Goal: Task Accomplishment & Management: Use online tool/utility

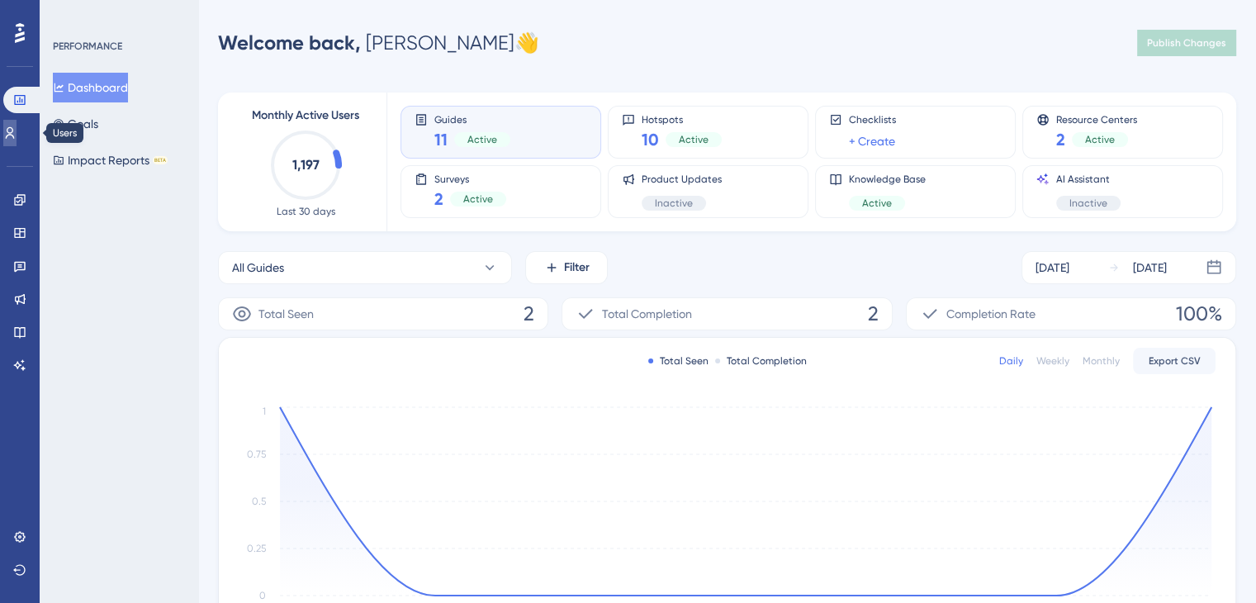
click at [17, 136] on icon at bounding box center [9, 132] width 13 height 13
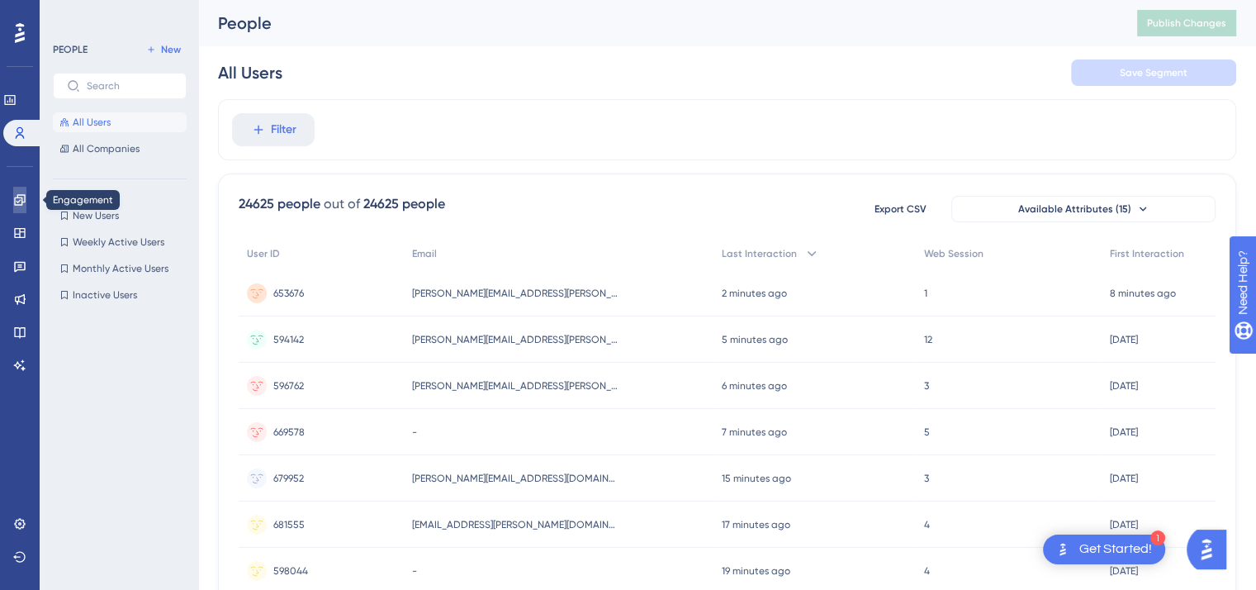
click at [0, 0] on icon at bounding box center [0, 0] width 0 height 0
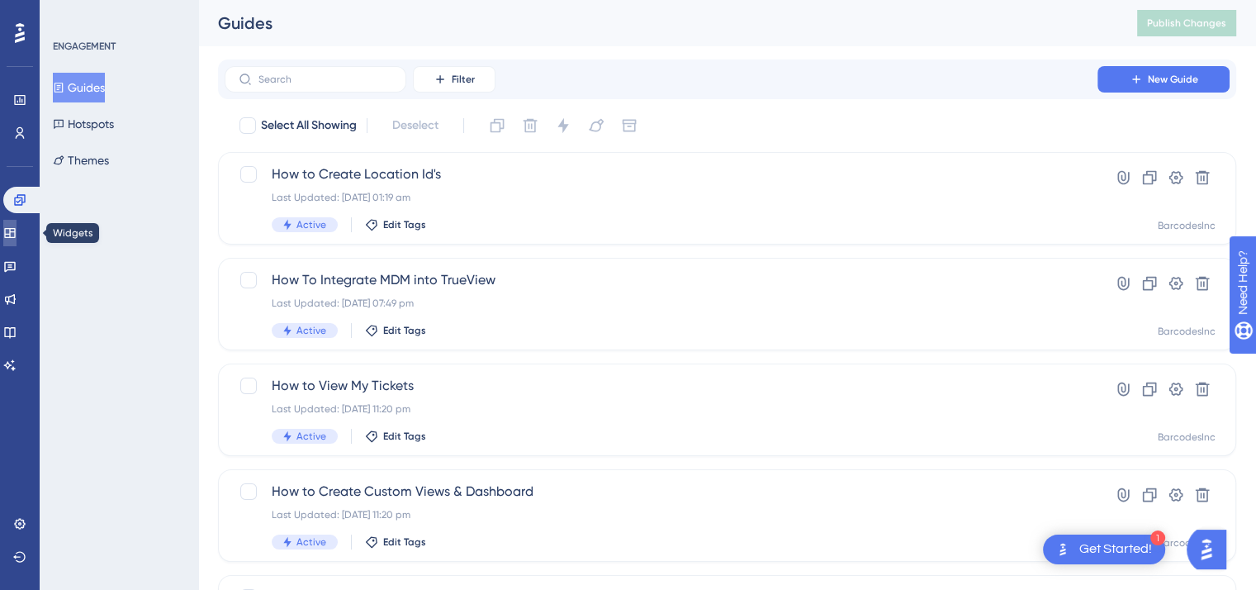
click at [15, 244] on link at bounding box center [9, 233] width 13 height 26
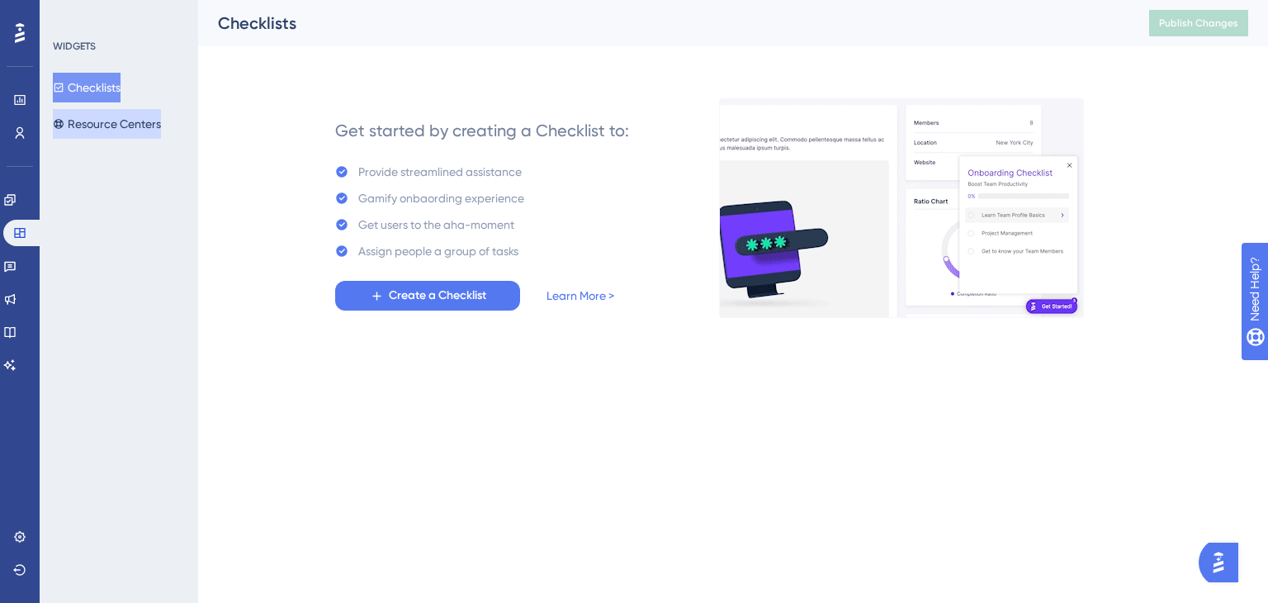
click at [110, 117] on button "Resource Centers" at bounding box center [107, 124] width 108 height 30
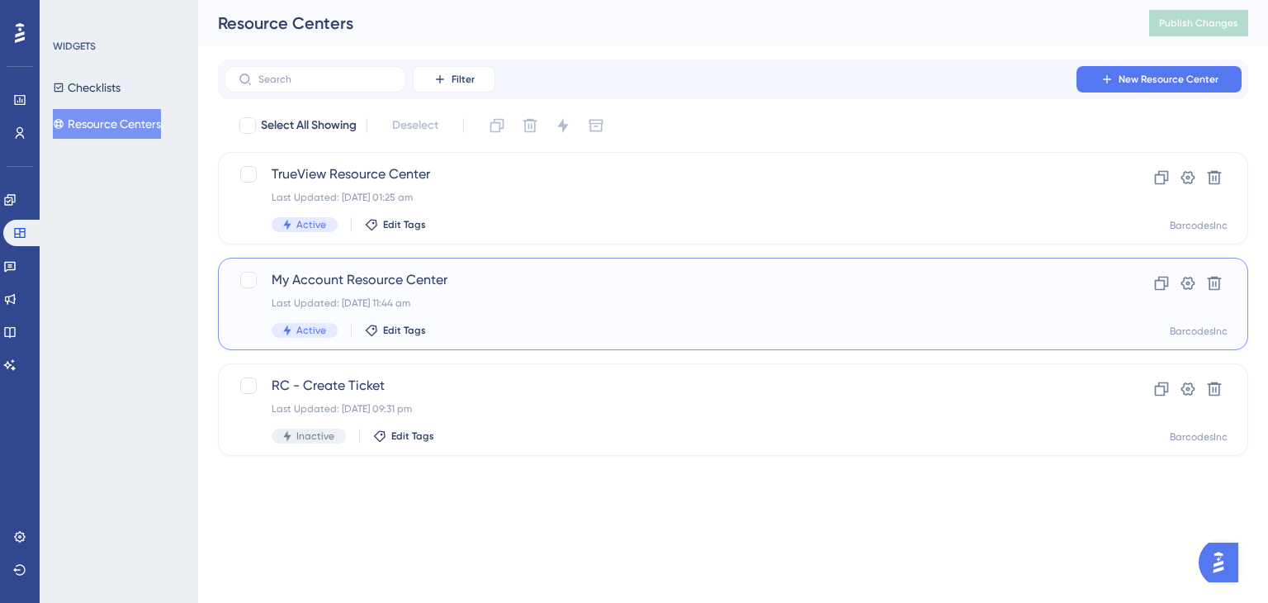
click at [438, 287] on span "My Account Resource Center" at bounding box center [667, 280] width 791 height 20
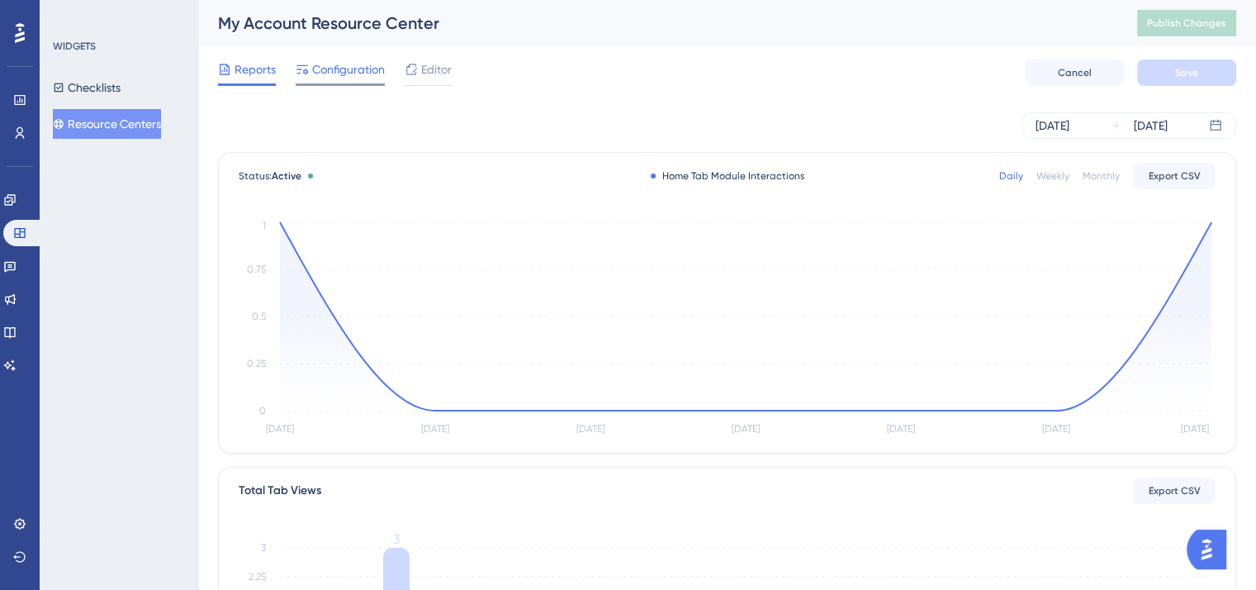
click at [339, 66] on span "Configuration" at bounding box center [348, 69] width 73 height 20
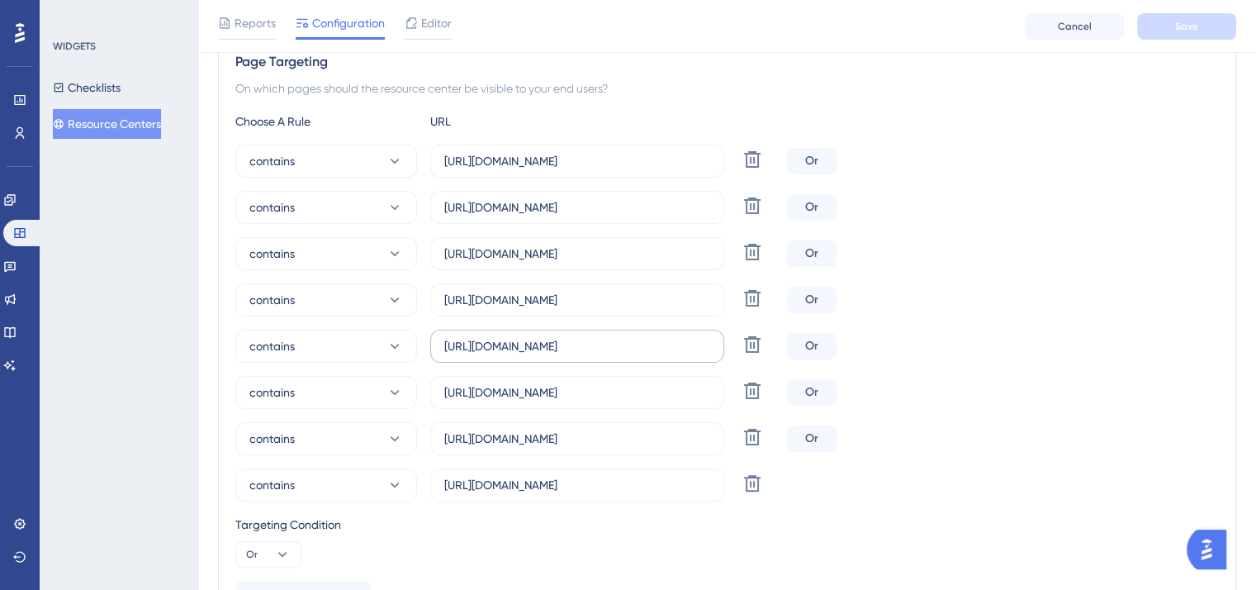
scroll to position [330, 0]
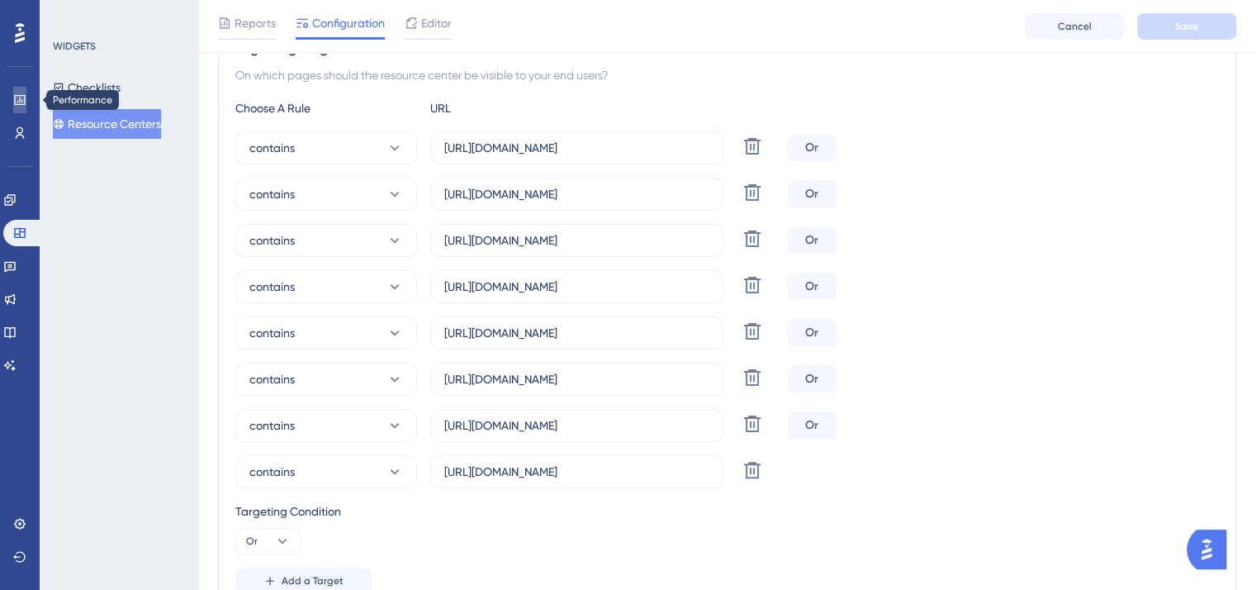
click at [0, 0] on link at bounding box center [0, 0] width 0 height 0
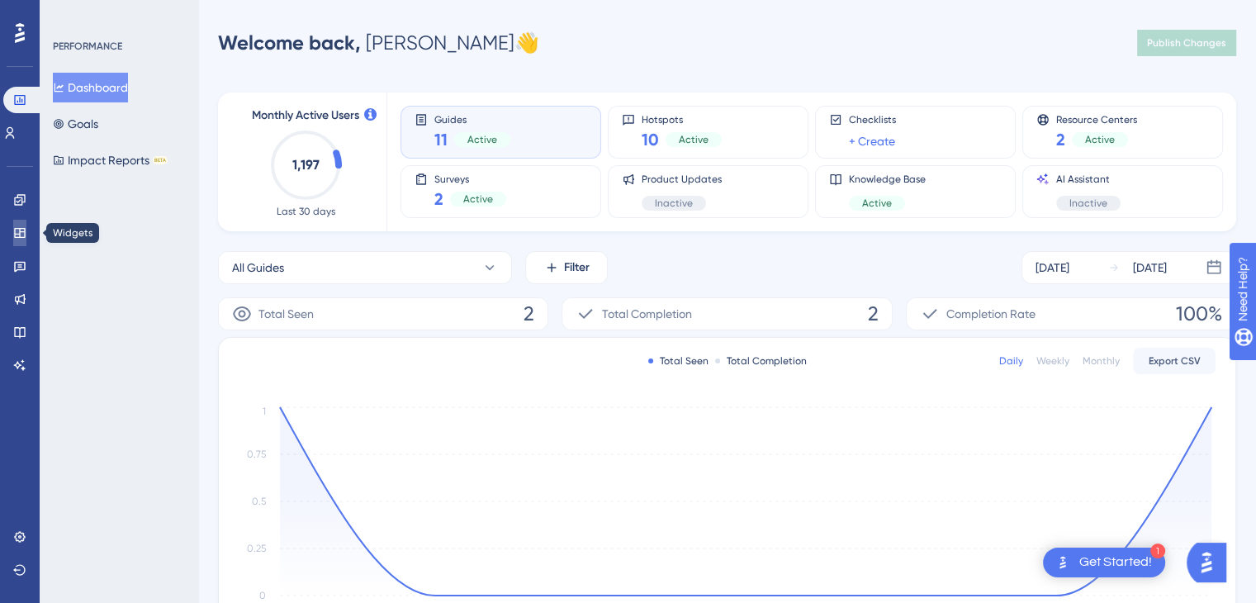
click at [26, 233] on link at bounding box center [19, 233] width 13 height 26
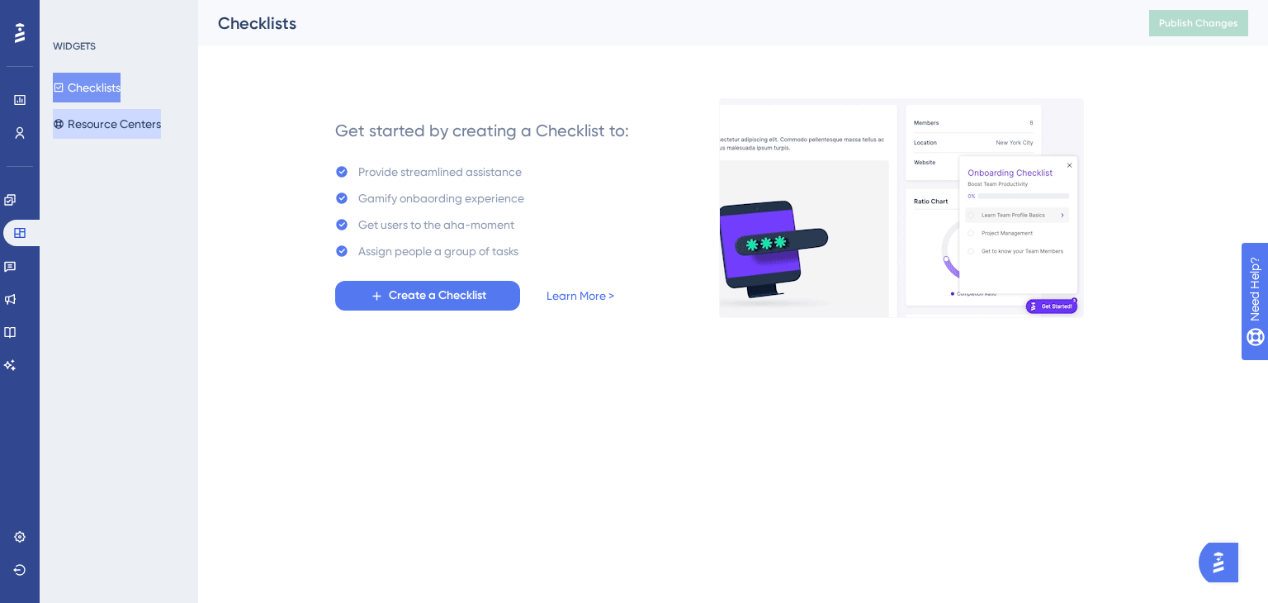
click at [128, 119] on button "Resource Centers" at bounding box center [107, 124] width 108 height 30
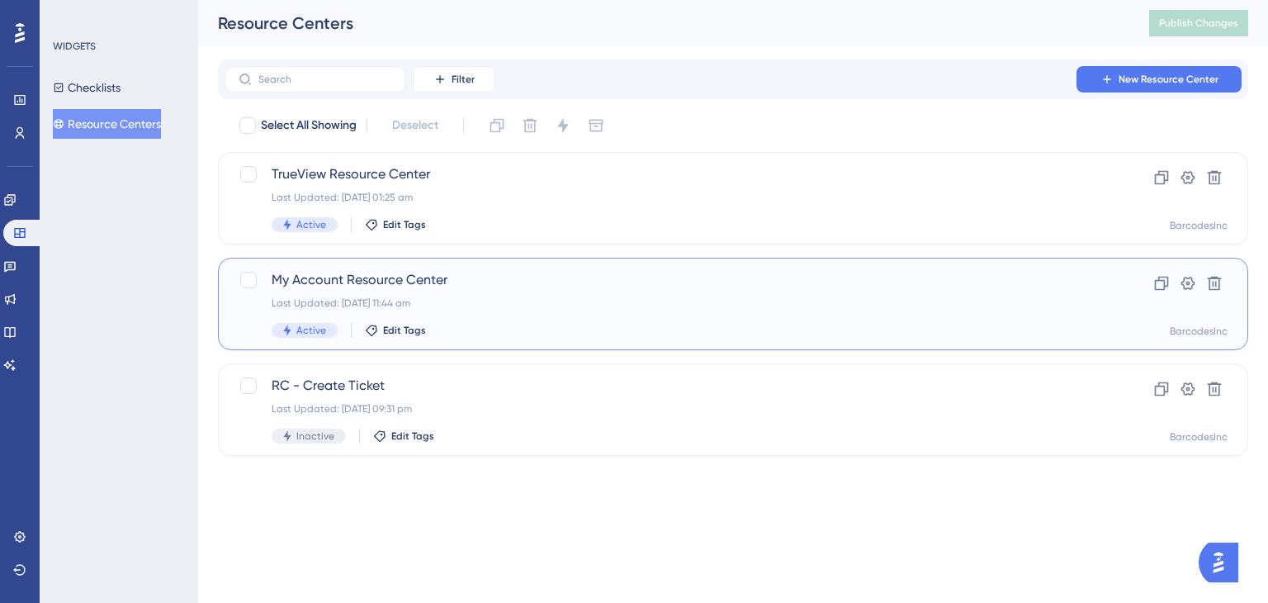
click at [351, 284] on span "My Account Resource Center" at bounding box center [667, 280] width 791 height 20
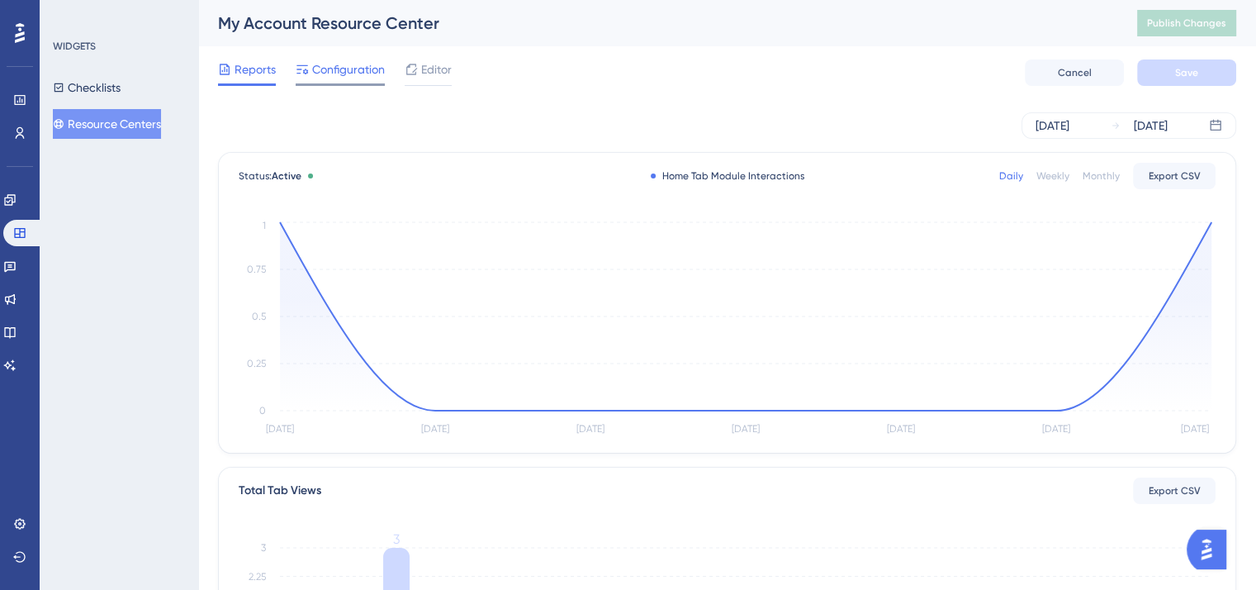
click at [334, 68] on span "Configuration" at bounding box center [348, 69] width 73 height 20
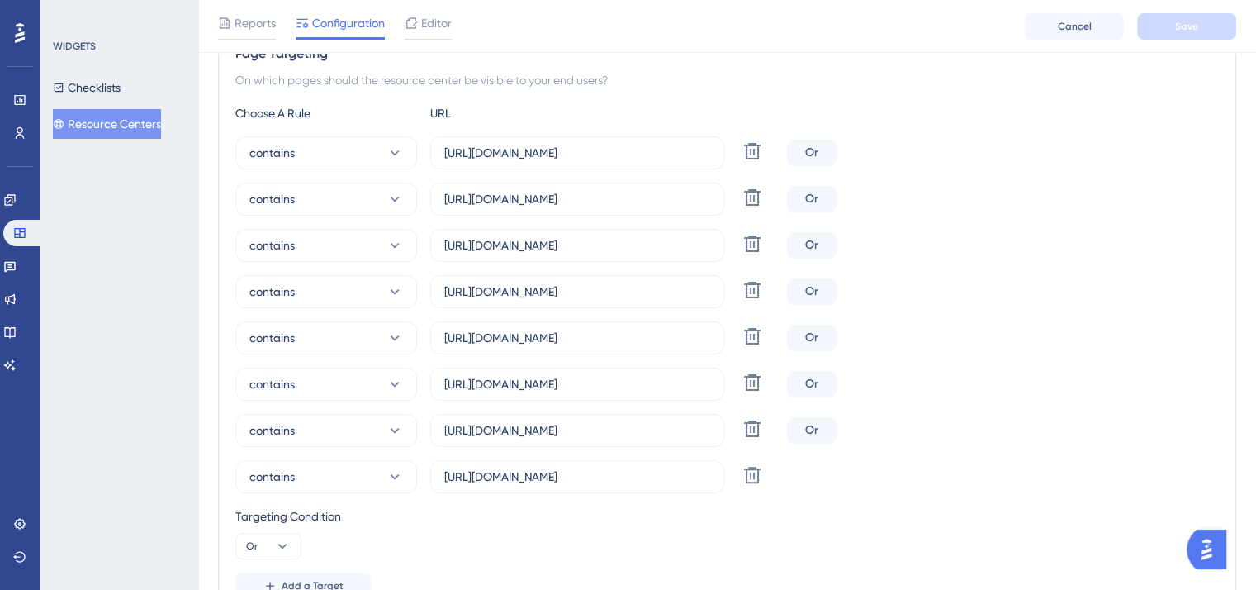
scroll to position [330, 0]
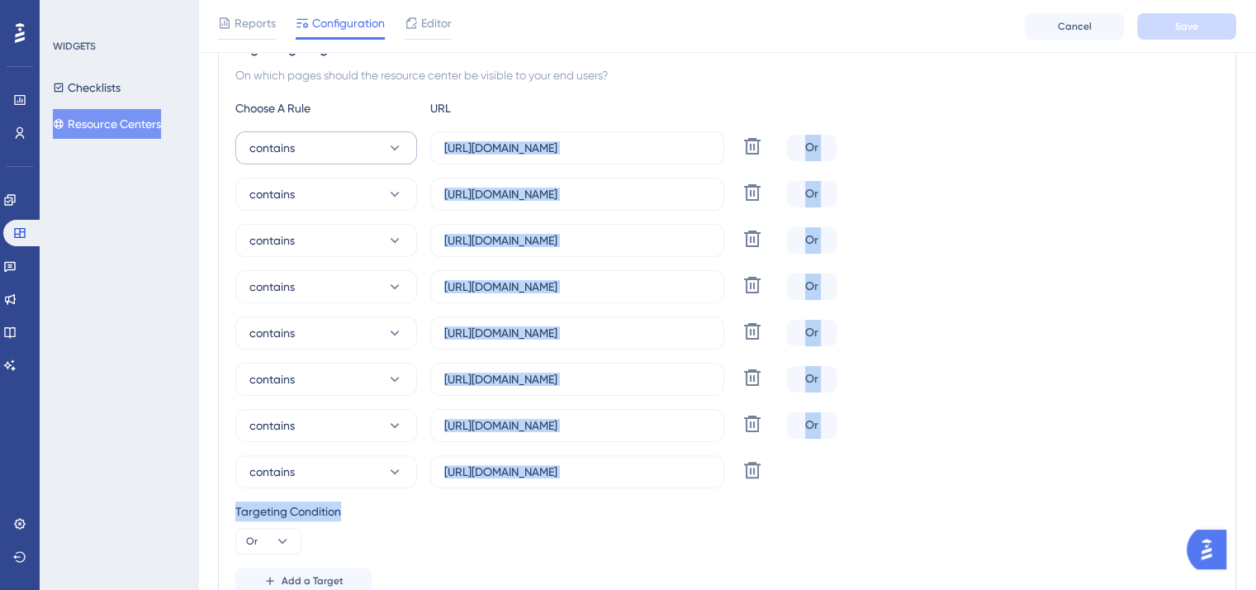
drag, startPoint x: 762, startPoint y: 470, endPoint x: 327, endPoint y: 149, distance: 540.4
click at [327, 149] on div "Choose A Rule URL contains [URL][DOMAIN_NAME] Delete Or contains [URL][DOMAIN_N…" at bounding box center [727, 345] width 984 height 495
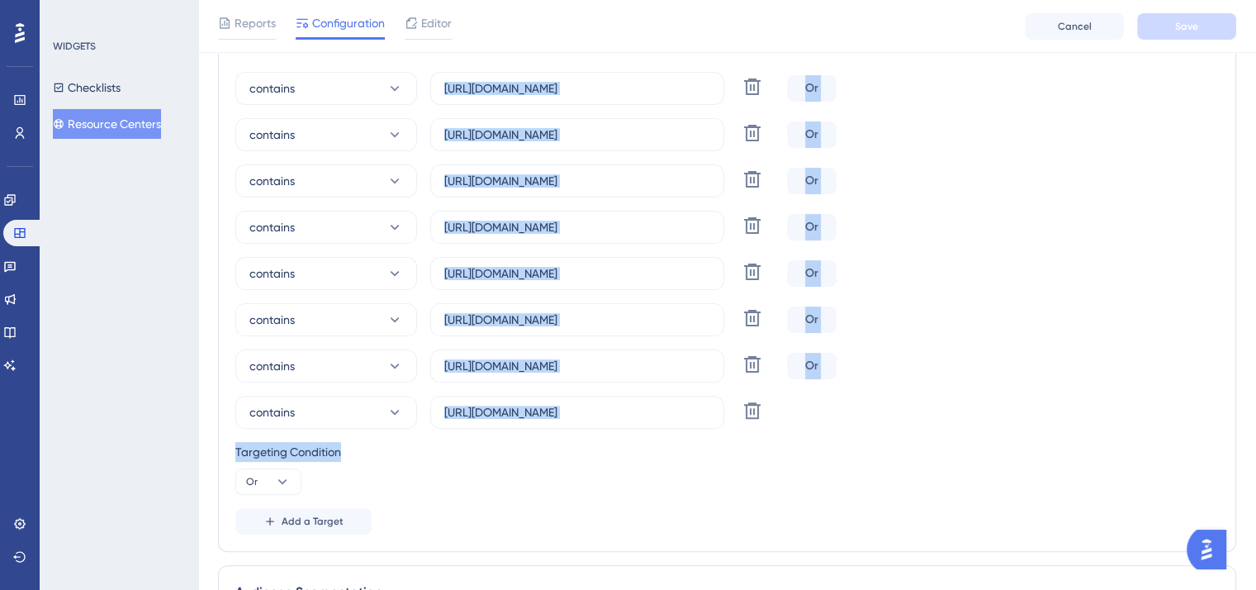
scroll to position [578, 0]
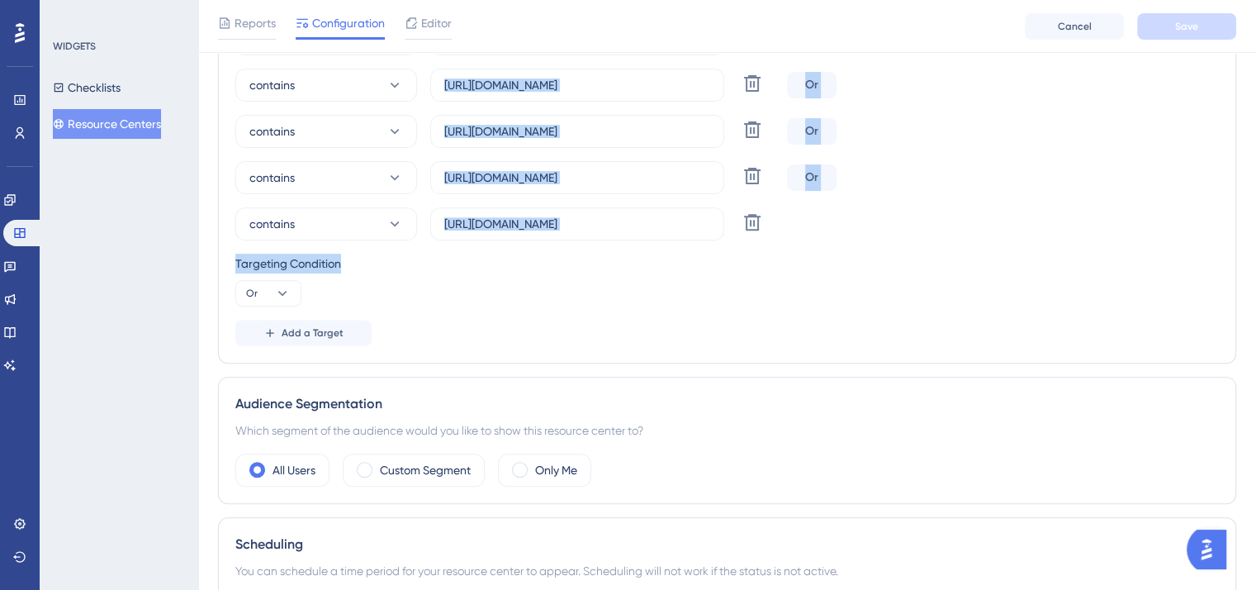
click at [639, 305] on div "Targeting Condition Or" at bounding box center [727, 280] width 984 height 53
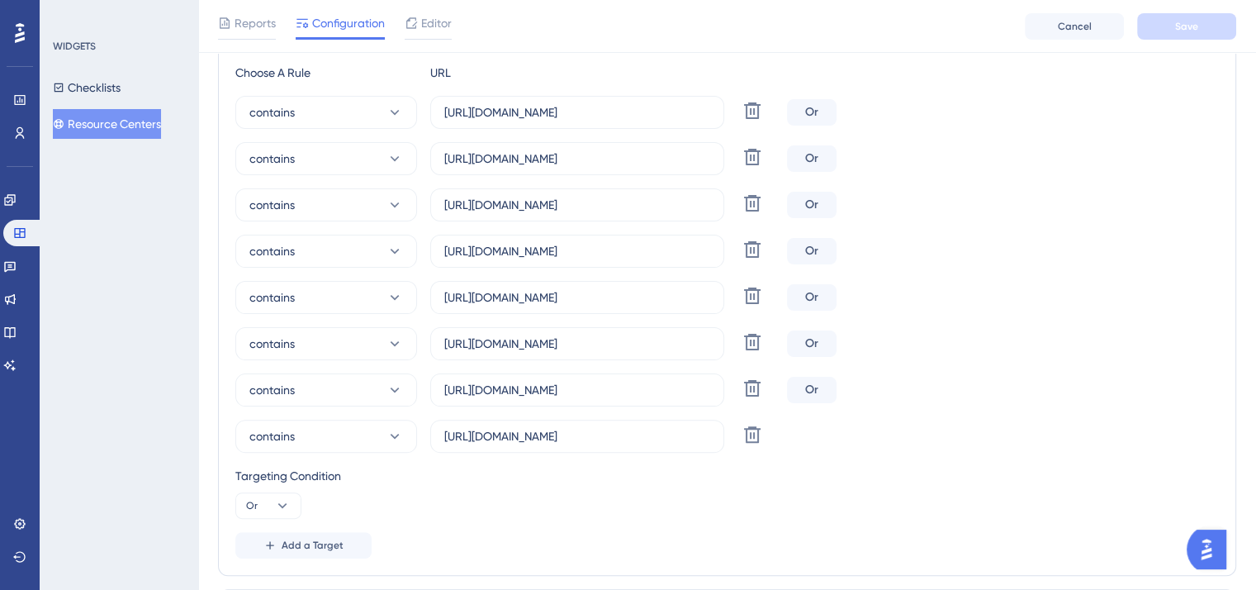
scroll to position [360, 0]
